Goal: Transaction & Acquisition: Download file/media

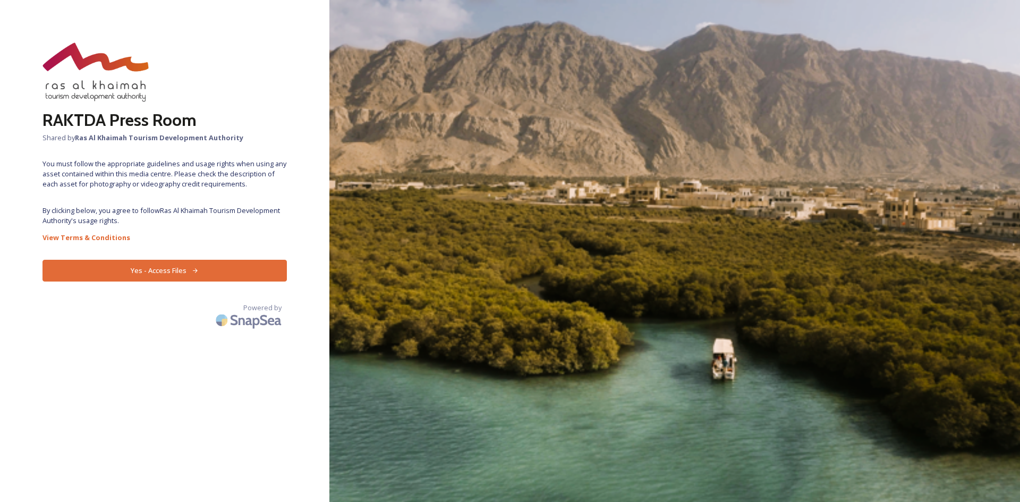
click at [136, 216] on span "By clicking below, you agree to follow Ras Al Khaimah Tourism Development Autho…" at bounding box center [164, 216] width 244 height 20
click at [179, 271] on button "Yes - Access Files" at bounding box center [164, 271] width 244 height 22
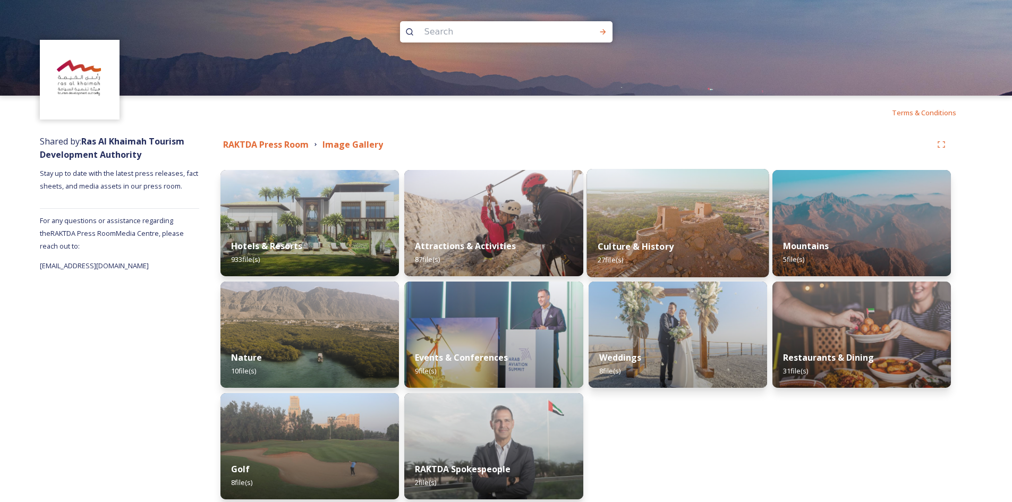
click at [670, 221] on img at bounding box center [677, 223] width 182 height 108
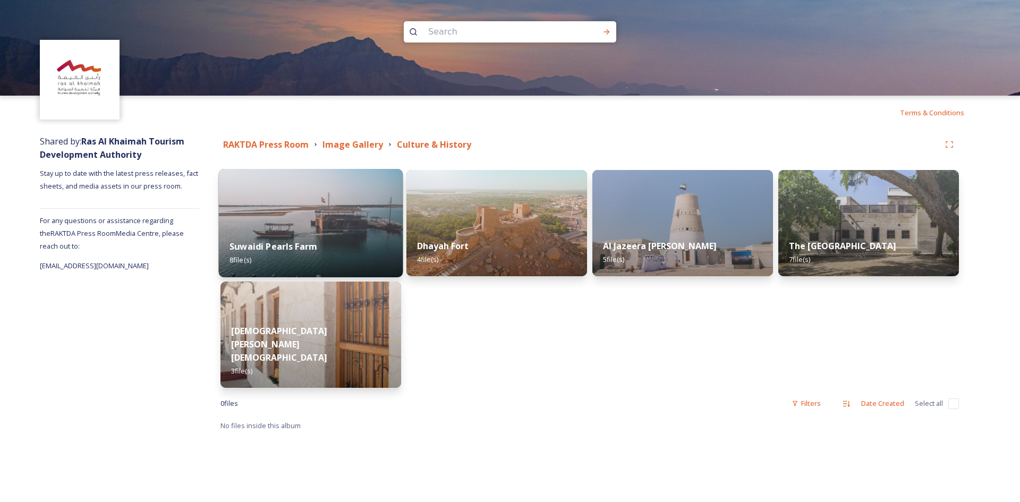
click at [322, 207] on img at bounding box center [311, 223] width 184 height 108
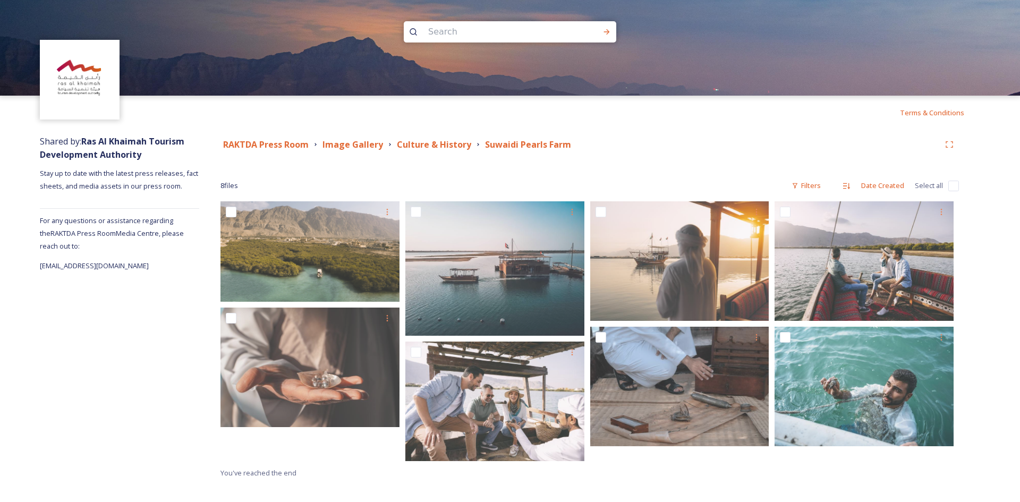
click at [949, 189] on input "checkbox" at bounding box center [953, 186] width 11 height 11
checkbox input "true"
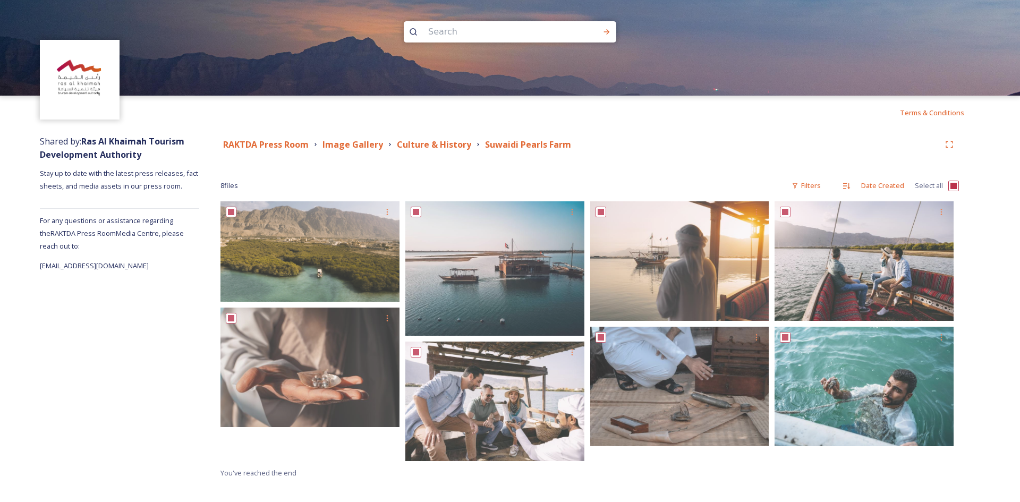
checkbox input "true"
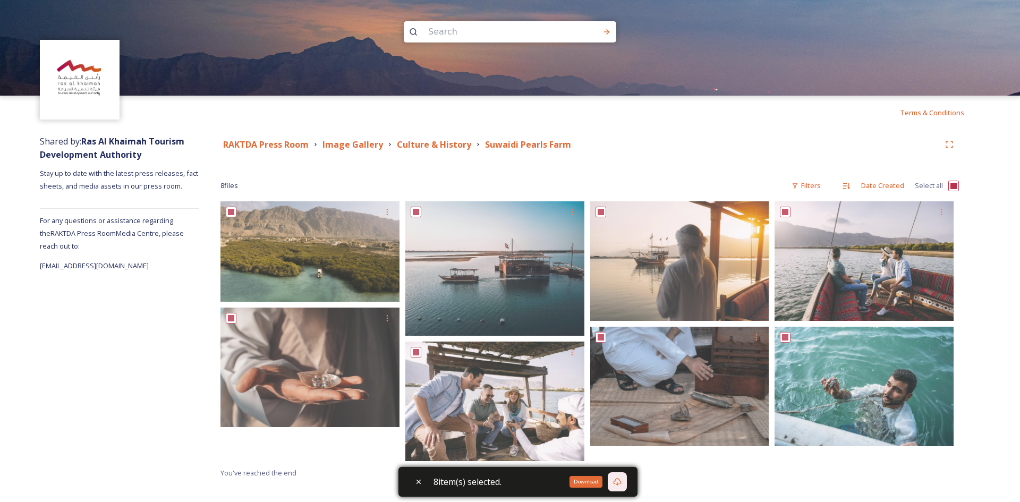
click at [594, 483] on div "Download" at bounding box center [585, 482] width 33 height 12
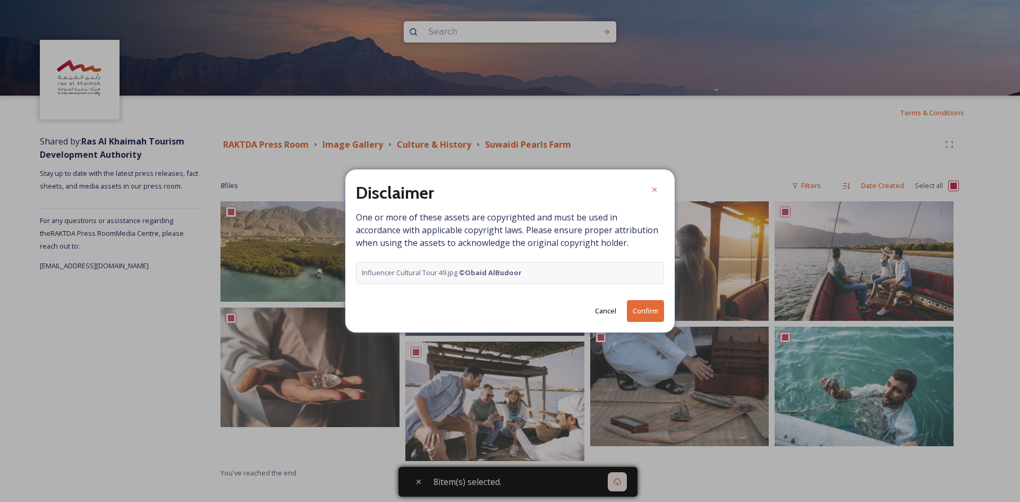
click at [652, 313] on button "Confirm" at bounding box center [645, 311] width 37 height 22
